Goal: Task Accomplishment & Management: Manage account settings

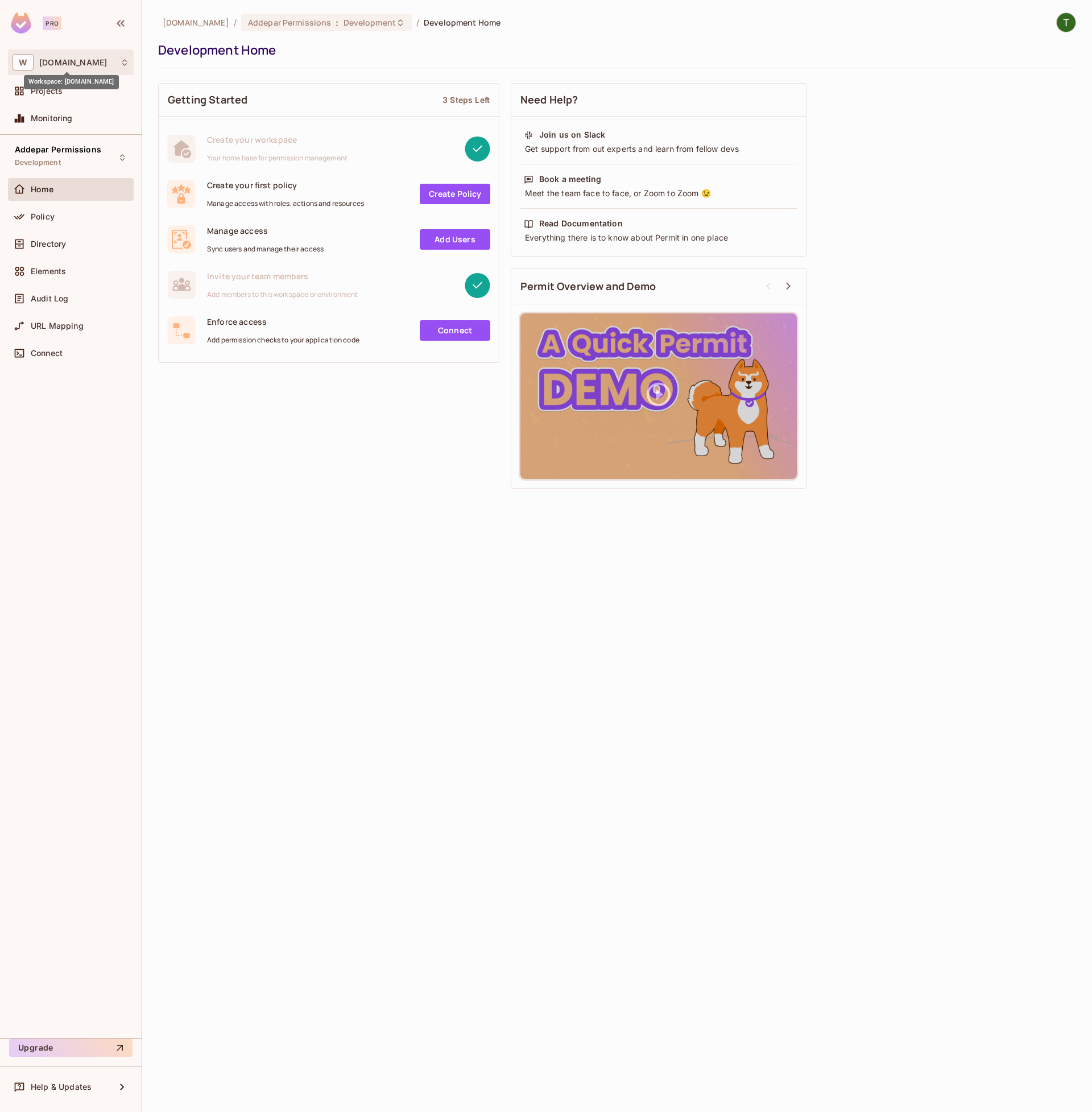
click at [52, 60] on span "[DOMAIN_NAME]" at bounding box center [73, 63] width 68 height 9
click at [52, 60] on div at bounding box center [546, 556] width 1092 height 1112
click at [288, 20] on span "Addepar Permissions" at bounding box center [289, 22] width 83 height 11
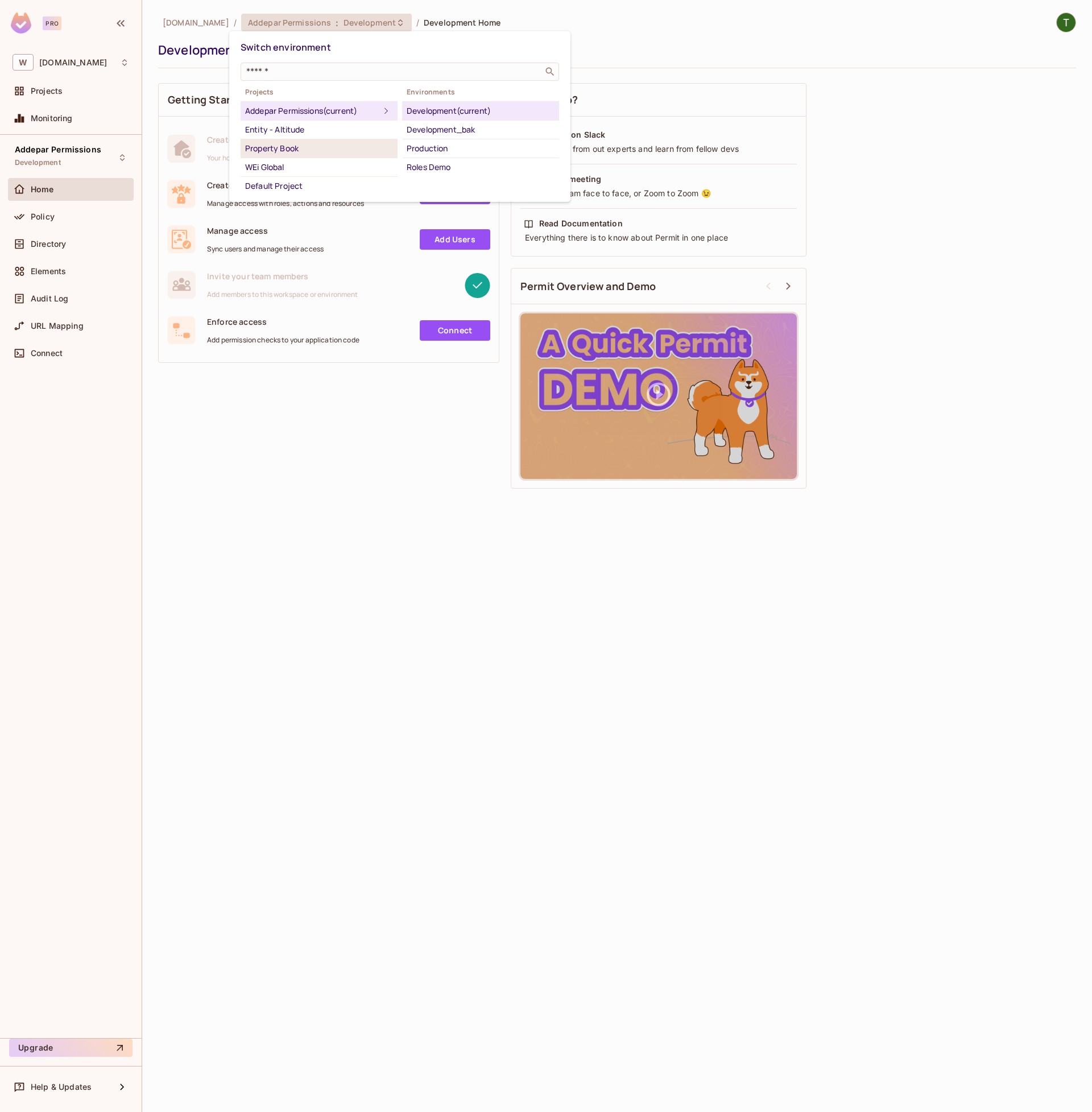
click at [290, 153] on div "Property Book" at bounding box center [319, 149] width 148 height 14
click at [419, 115] on div "Production" at bounding box center [481, 111] width 148 height 14
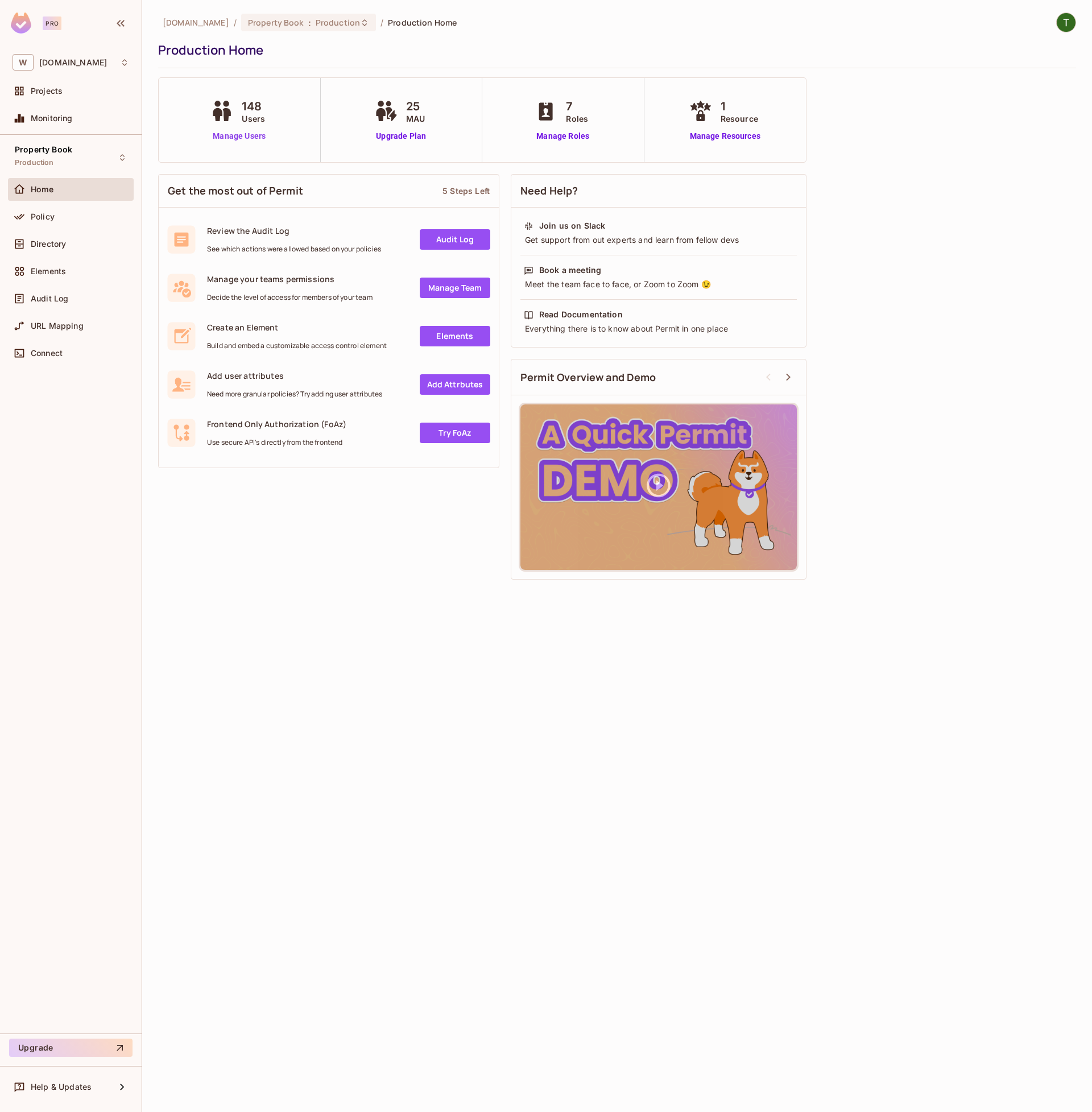
click at [254, 136] on link "Manage Users" at bounding box center [240, 137] width 64 height 12
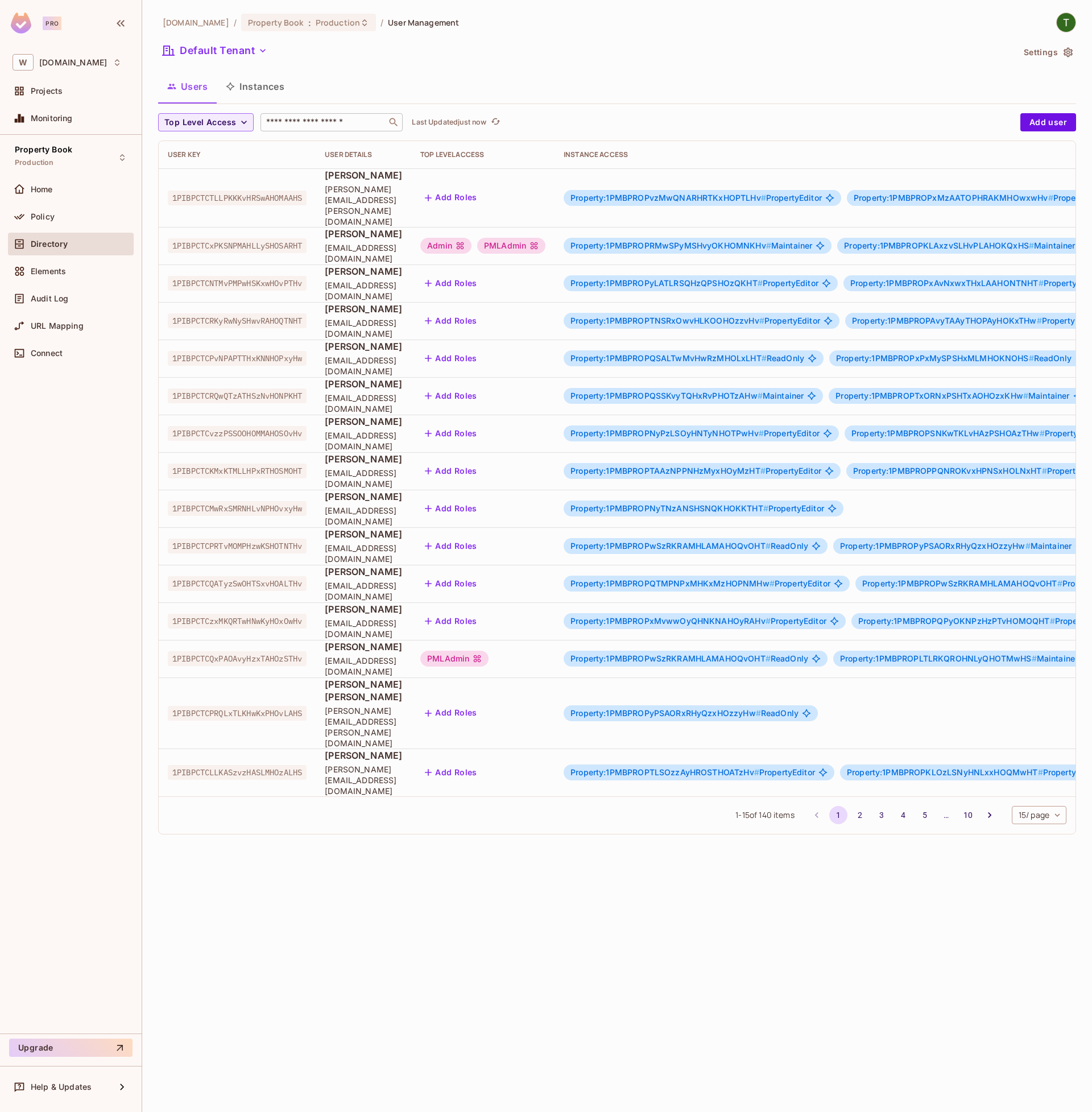
click at [334, 118] on input "text" at bounding box center [323, 122] width 119 height 11
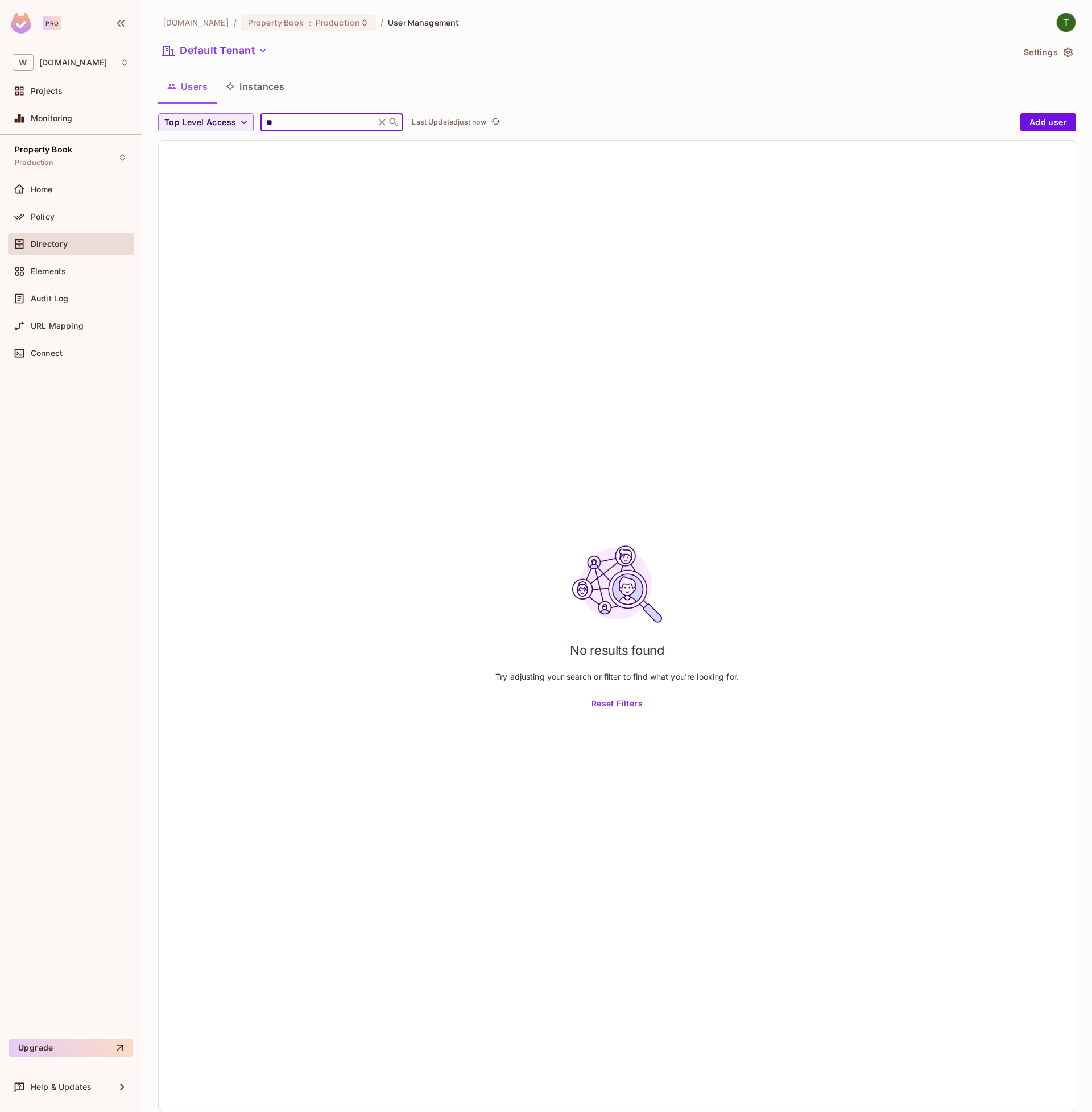
type input "*"
type input "***"
click at [497, 185] on div "No results found Try adjusting your search or filter to find what you’re lookin…" at bounding box center [617, 625] width 917 height 969
